Goal: Task Accomplishment & Management: Manage account settings

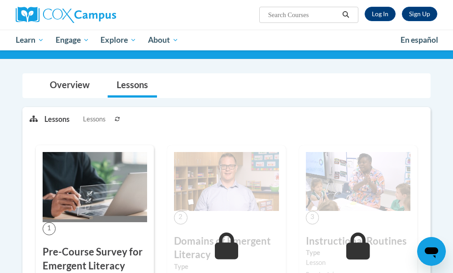
scroll to position [57, 0]
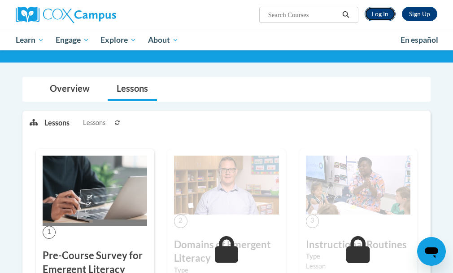
click at [382, 14] on link "Log In" at bounding box center [380, 14] width 31 height 14
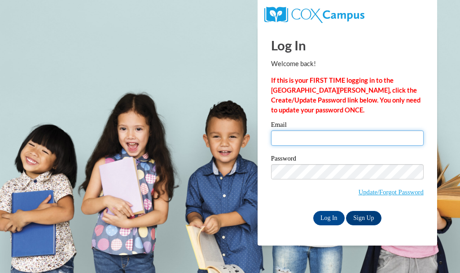
click at [330, 138] on input "Email" at bounding box center [347, 137] width 153 height 15
type input "marknora@yahoo.com"
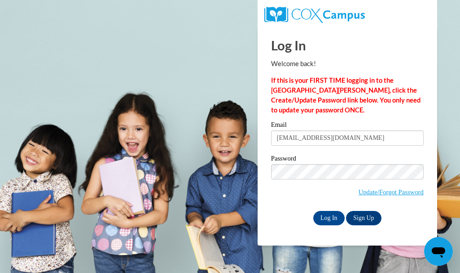
click at [449, 219] on body "Log In Welcome back! If this is your FIRST TIME logging in to the NEW Cox Campu…" at bounding box center [230, 136] width 460 height 273
click at [330, 220] on input "Log In" at bounding box center [328, 218] width 31 height 14
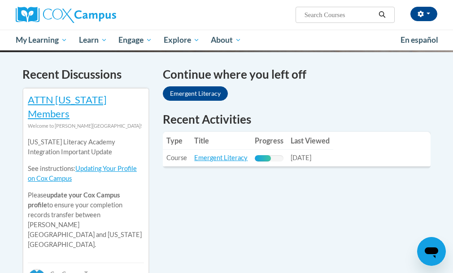
scroll to position [279, 0]
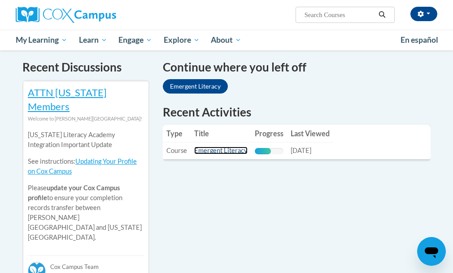
click at [212, 151] on link "Emergent Literacy" at bounding box center [220, 150] width 53 height 8
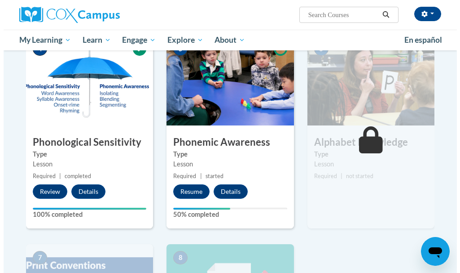
scroll to position [438, 0]
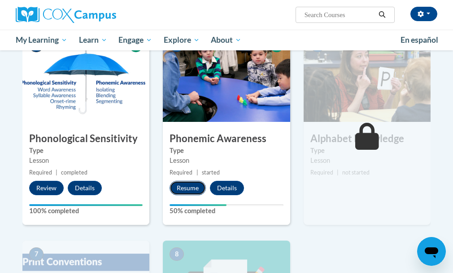
click at [196, 185] on button "Resume" at bounding box center [188, 187] width 36 height 14
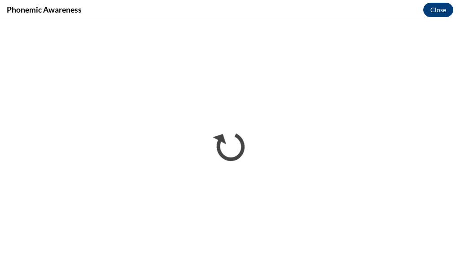
scroll to position [0, 0]
